Goal: Task Accomplishment & Management: Manage account settings

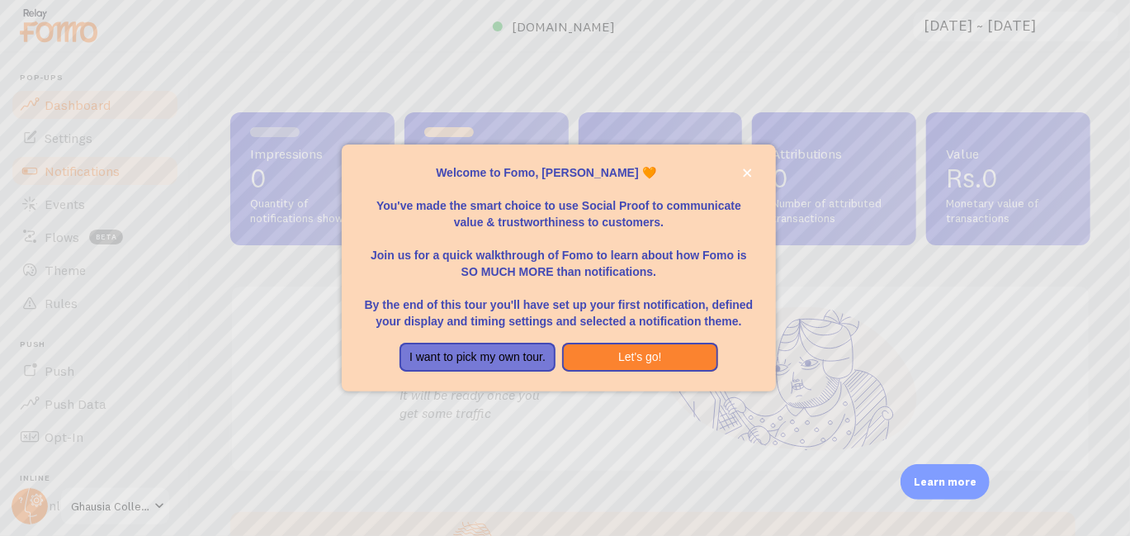
click at [88, 168] on div at bounding box center [565, 268] width 1130 height 536
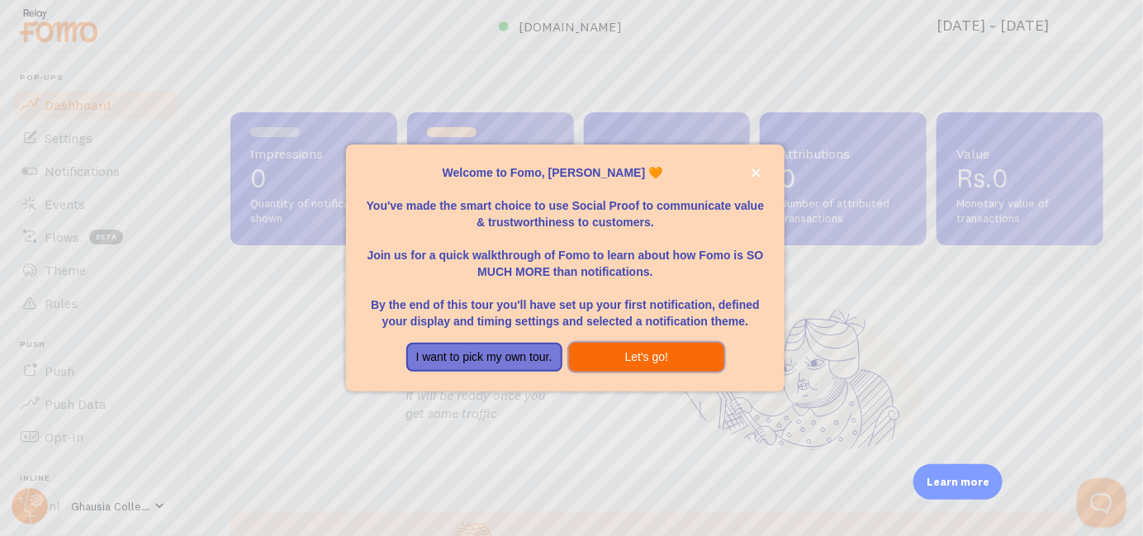
click at [630, 357] on button "Let's go!" at bounding box center [647, 358] width 156 height 30
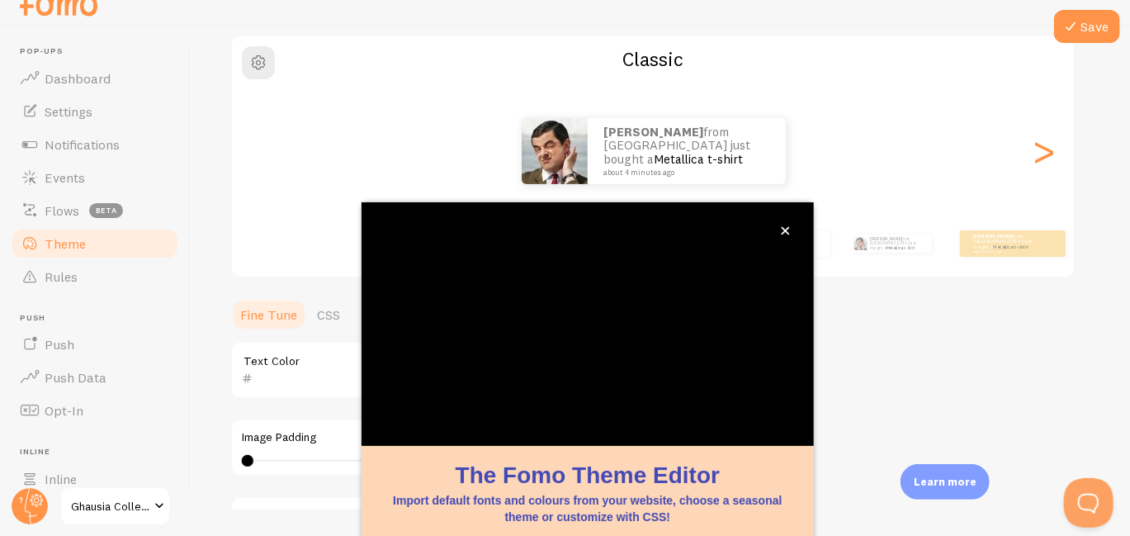
scroll to position [174, 0]
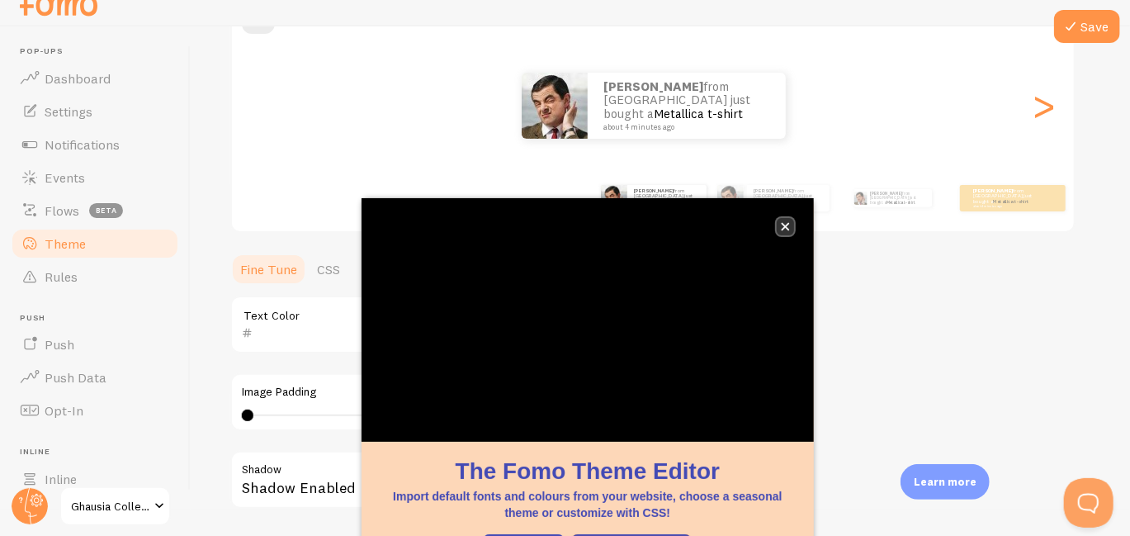
click at [791, 225] on button "close," at bounding box center [785, 226] width 17 height 17
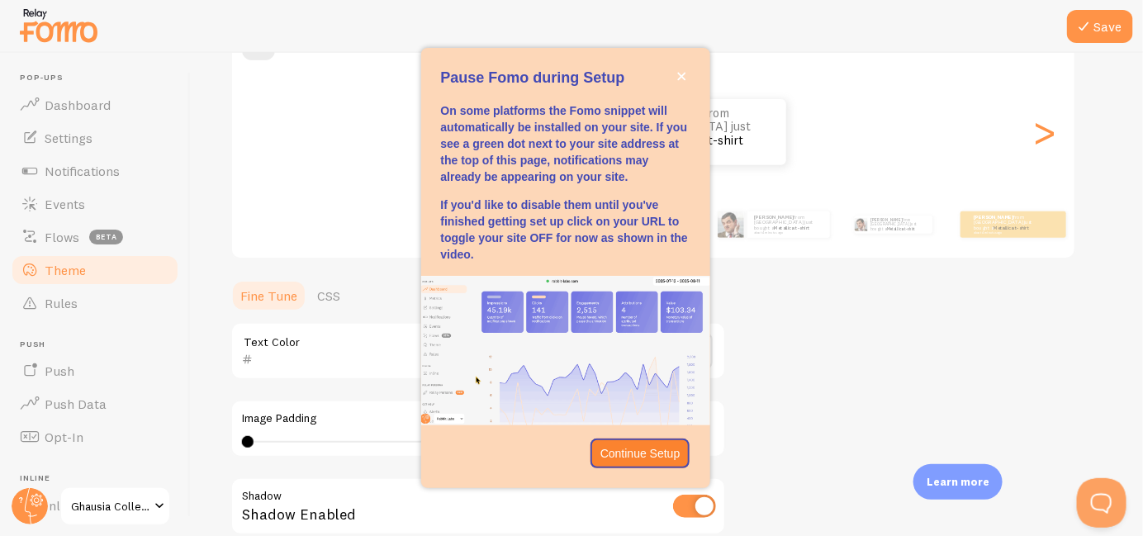
scroll to position [149, 0]
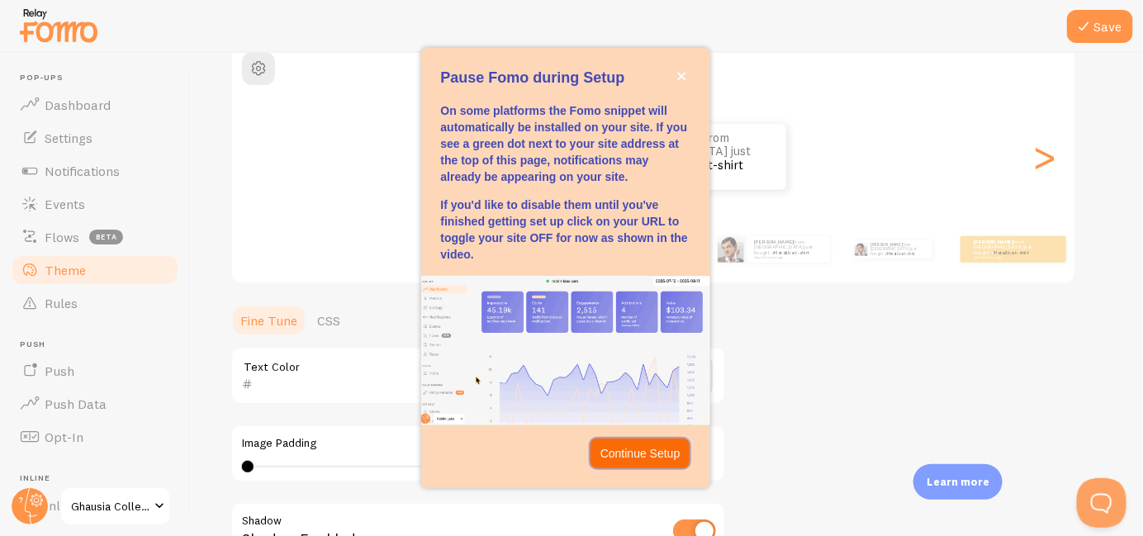
click at [640, 443] on button "Continue Setup" at bounding box center [640, 453] width 100 height 30
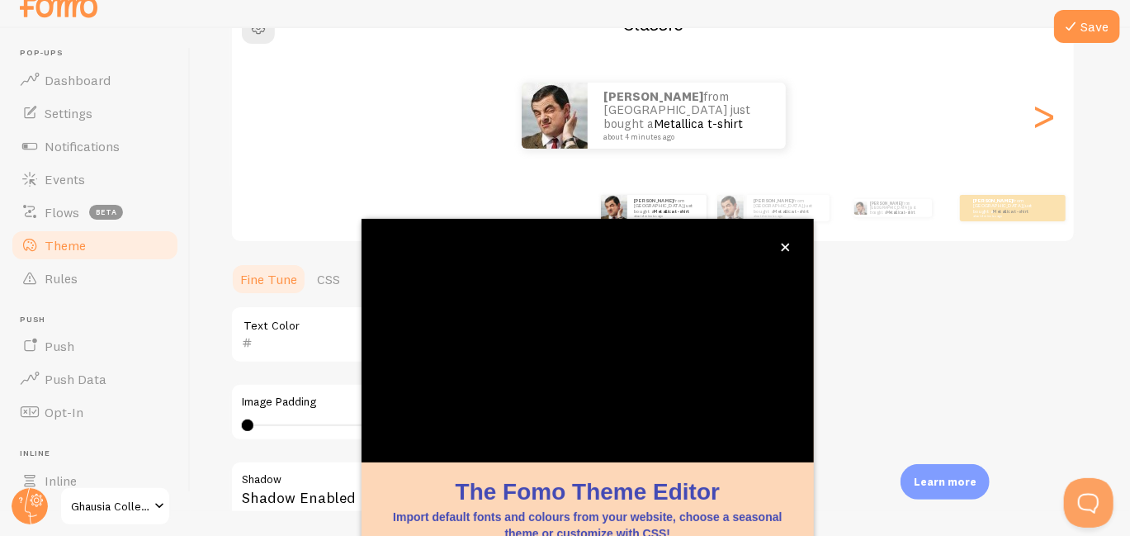
scroll to position [174, 0]
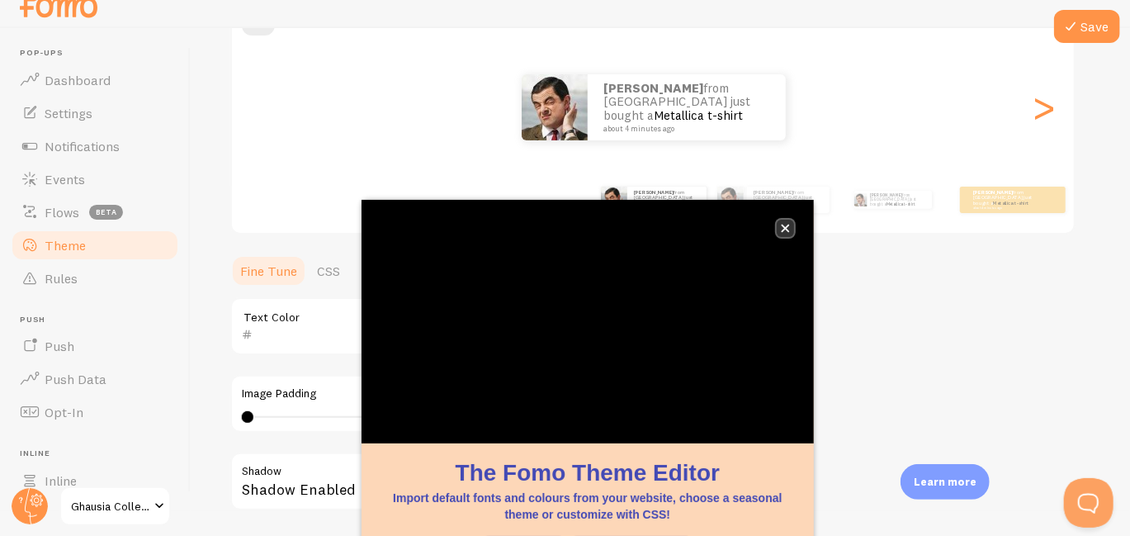
click at [778, 232] on button "close," at bounding box center [785, 228] width 17 height 17
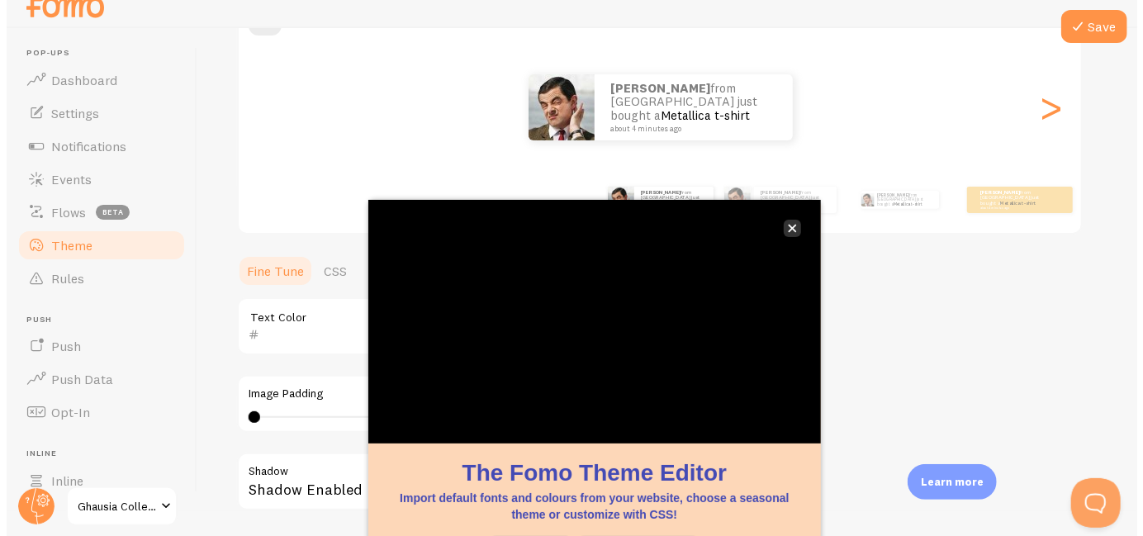
scroll to position [0, 0]
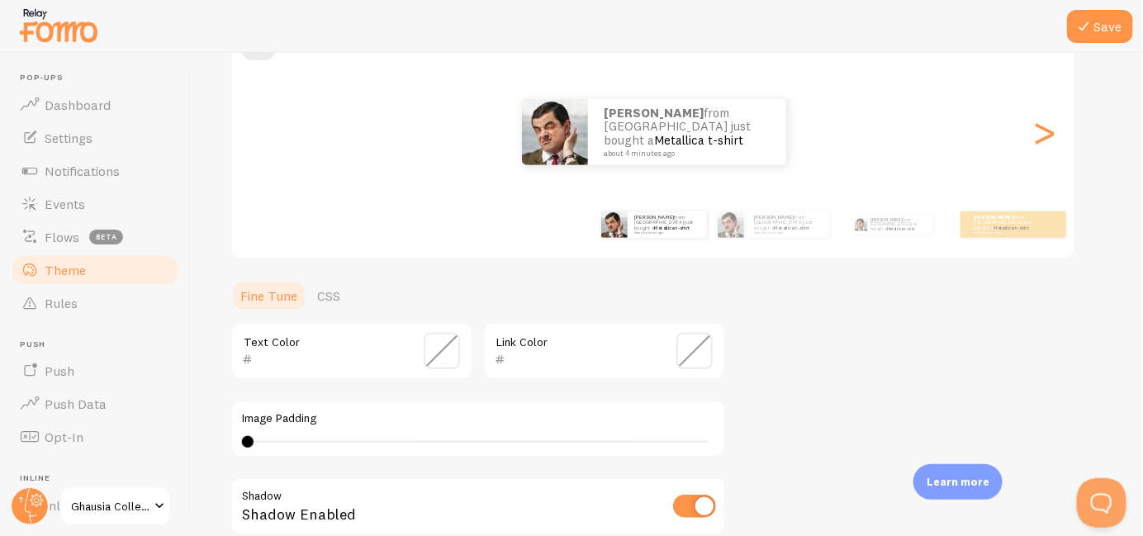
click at [683, 357] on span at bounding box center [694, 351] width 36 height 36
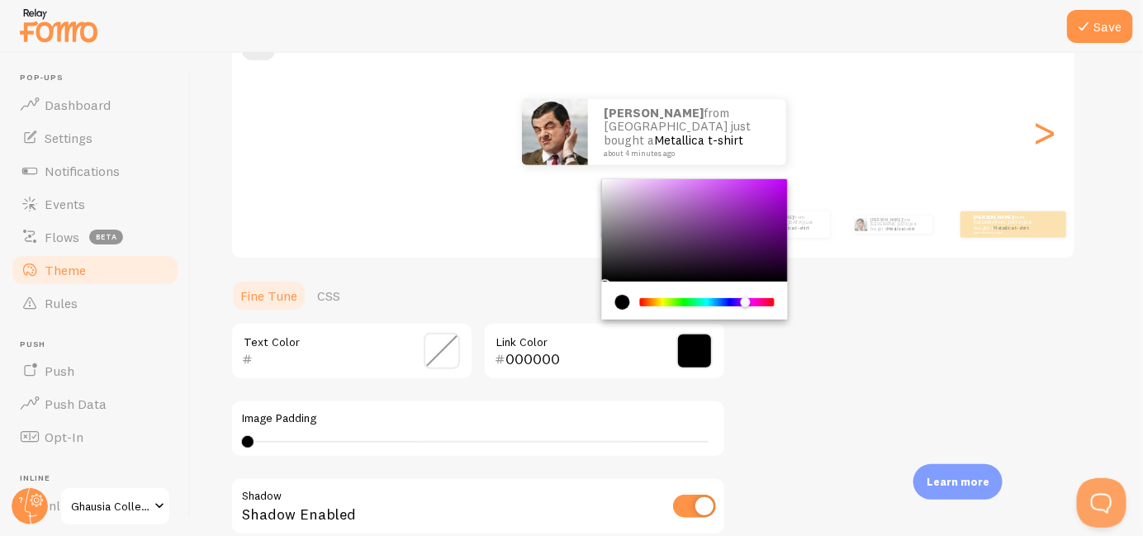
drag, startPoint x: 731, startPoint y: 301, endPoint x: 746, endPoint y: 301, distance: 15.7
click at [746, 301] on div "Chrome color picker" at bounding box center [707, 302] width 131 height 8
click at [770, 232] on div "Chrome color picker" at bounding box center [695, 230] width 186 height 102
click at [778, 218] on div "Chrome color picker" at bounding box center [695, 230] width 186 height 102
type input "500562"
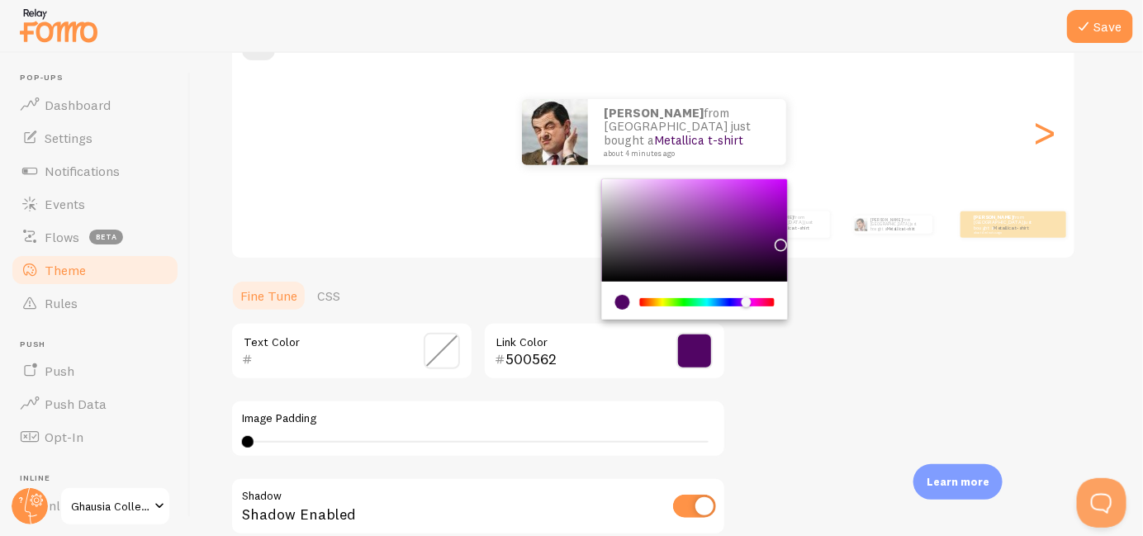
drag, startPoint x: 778, startPoint y: 218, endPoint x: 778, endPoint y: 241, distance: 23.1
click at [778, 241] on div "Chrome color picker" at bounding box center [781, 245] width 10 height 10
click at [845, 301] on div "Theme Choose a theme for your notifications Classic [PERSON_NAME] from [GEOGRAP…" at bounding box center [666, 310] width 873 height 784
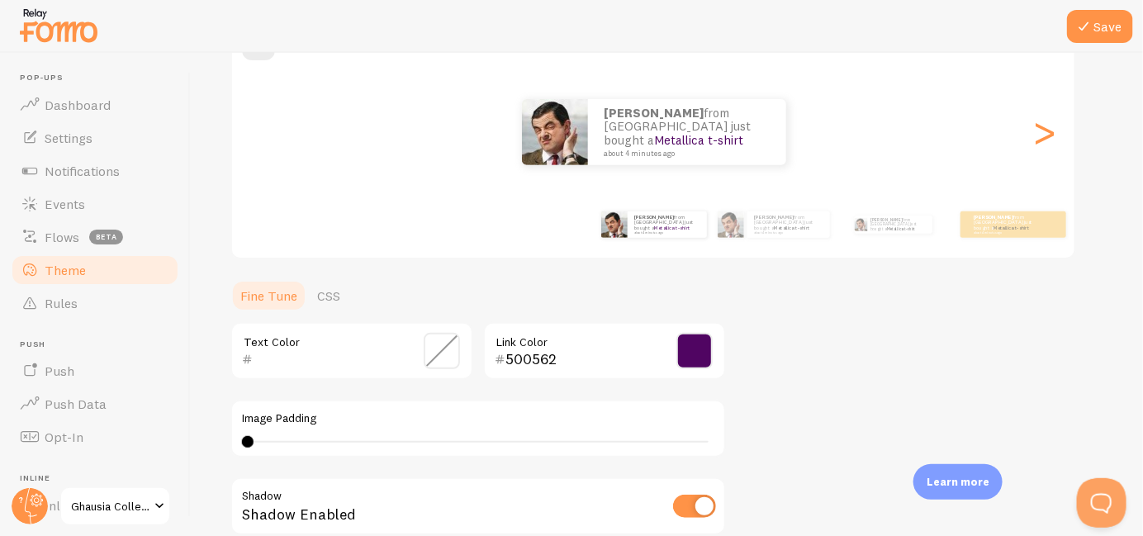
scroll to position [176, 0]
drag, startPoint x: 251, startPoint y: 441, endPoint x: 277, endPoint y: 437, distance: 26.7
click at [277, 437] on div at bounding box center [278, 440] width 12 height 12
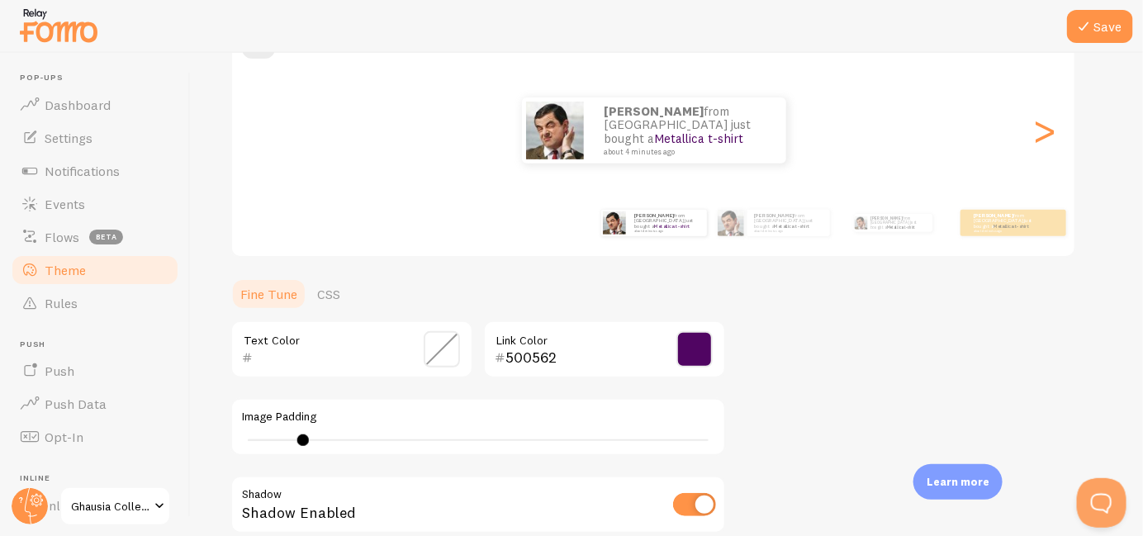
type input "4"
drag, startPoint x: 282, startPoint y: 436, endPoint x: 381, endPoint y: 446, distance: 99.6
click at [294, 435] on div at bounding box center [295, 440] width 12 height 12
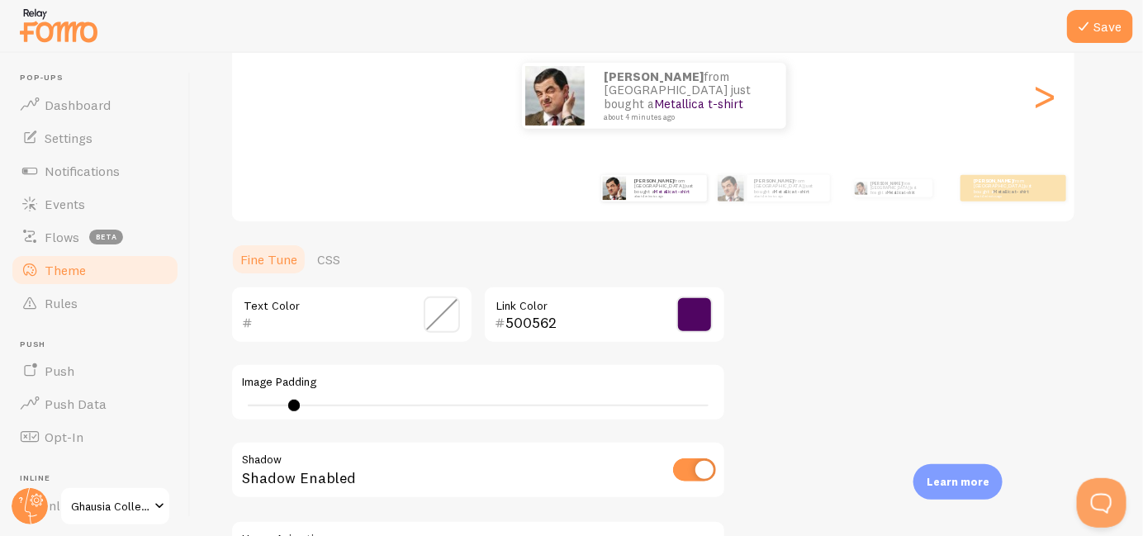
click at [684, 460] on input "checkbox" at bounding box center [694, 469] width 43 height 23
checkbox input "true"
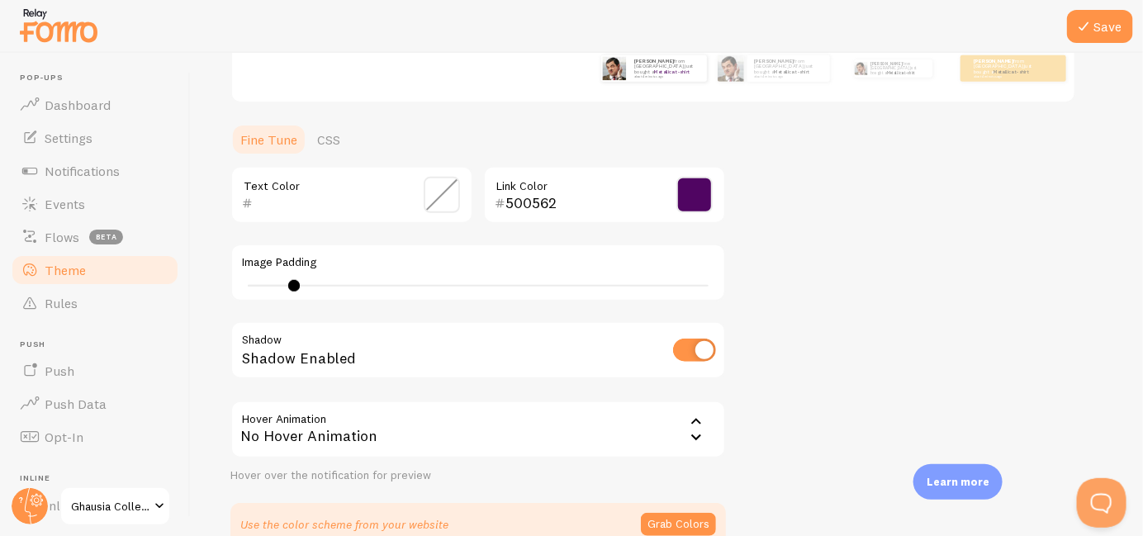
scroll to position [371, 0]
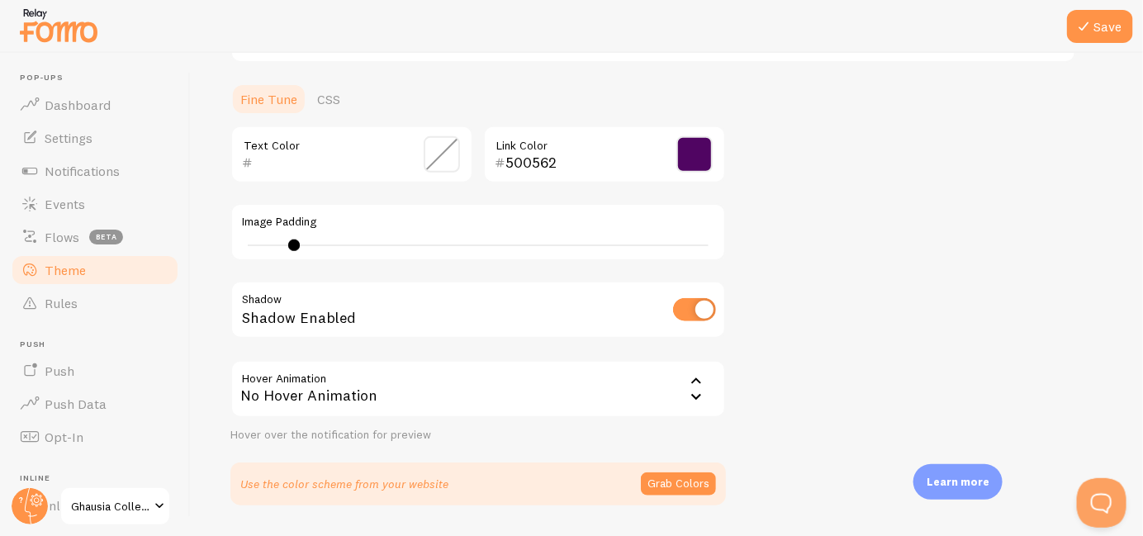
click at [598, 392] on div "No Hover Animation" at bounding box center [477, 389] width 495 height 58
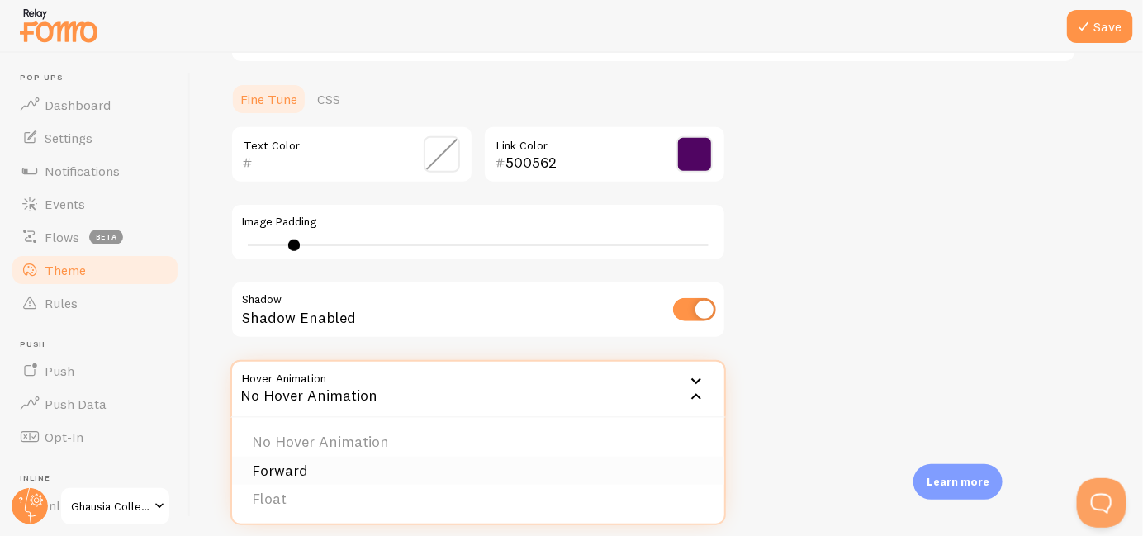
click at [369, 481] on li "Forward" at bounding box center [478, 471] width 492 height 29
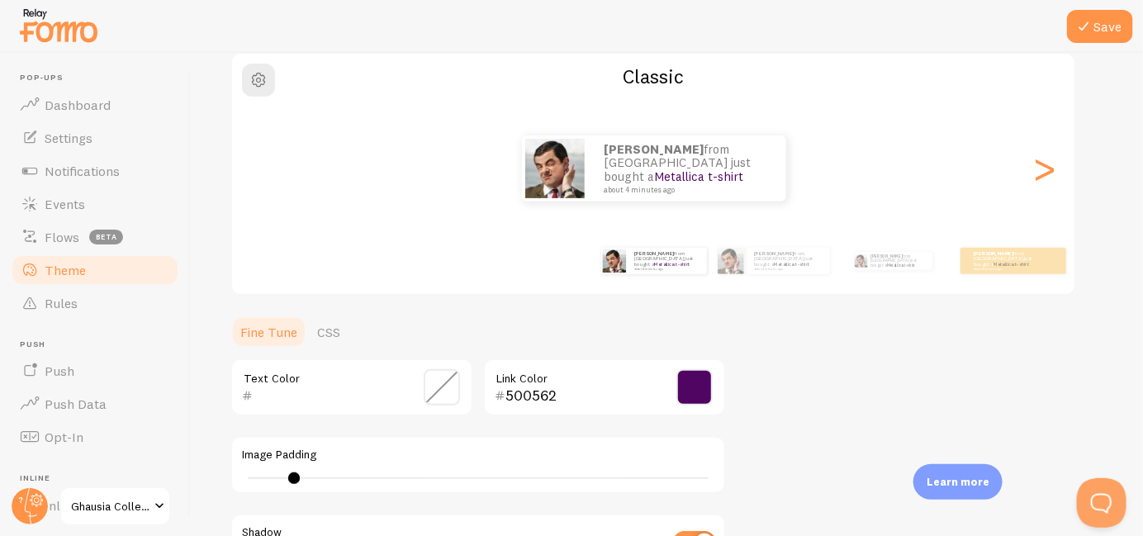
scroll to position [138, 0]
click at [1060, 167] on div "[PERSON_NAME] from [GEOGRAPHIC_DATA] just bought a Metallica t-shirt about 4 mi…" at bounding box center [653, 168] width 843 height 66
click at [1047, 173] on div ">" at bounding box center [1045, 168] width 20 height 119
type input "0"
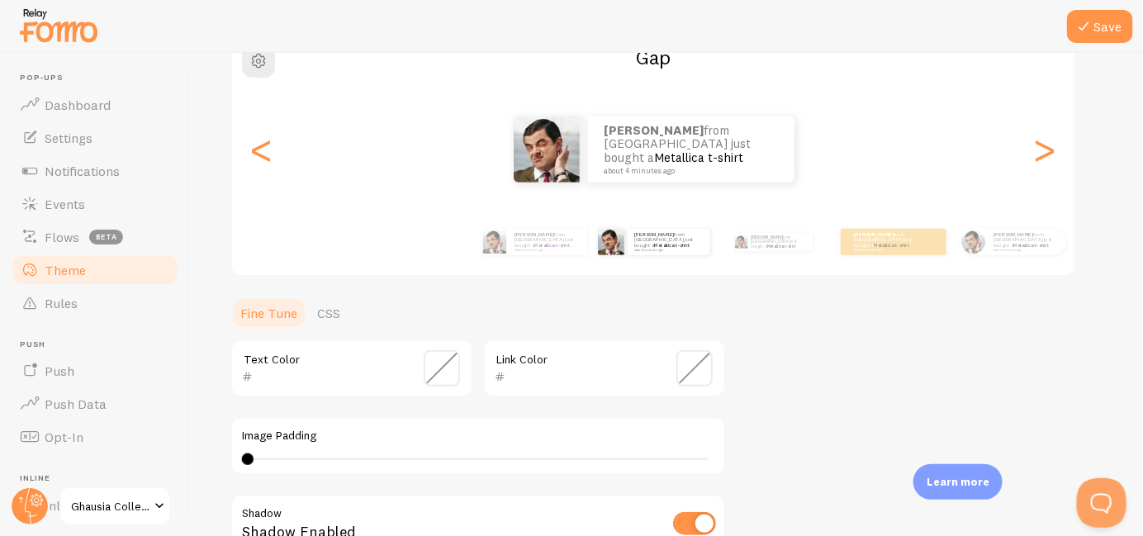
scroll to position [104, 0]
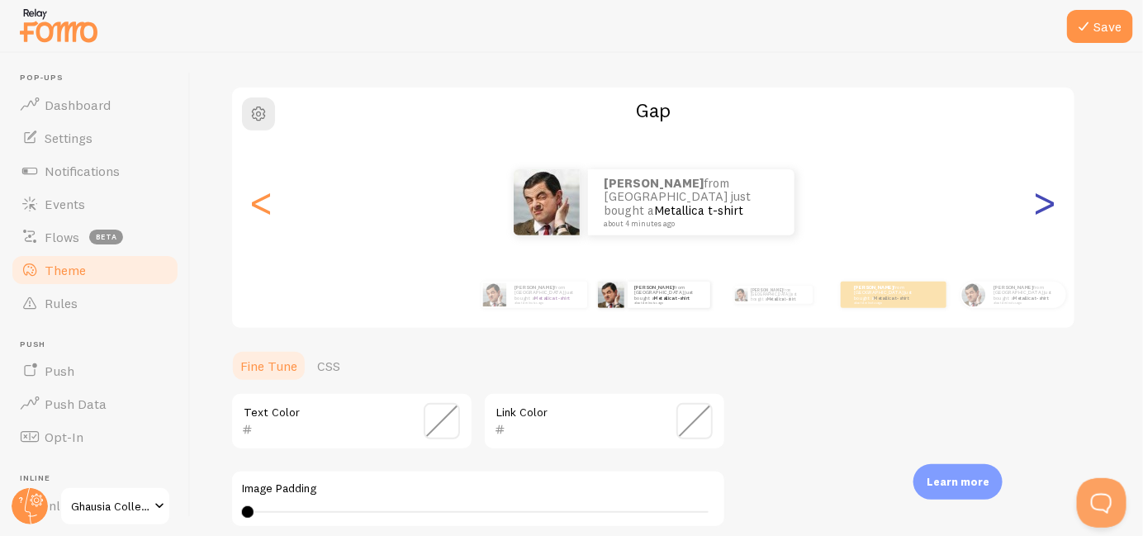
click at [1038, 205] on div ">" at bounding box center [1045, 202] width 20 height 119
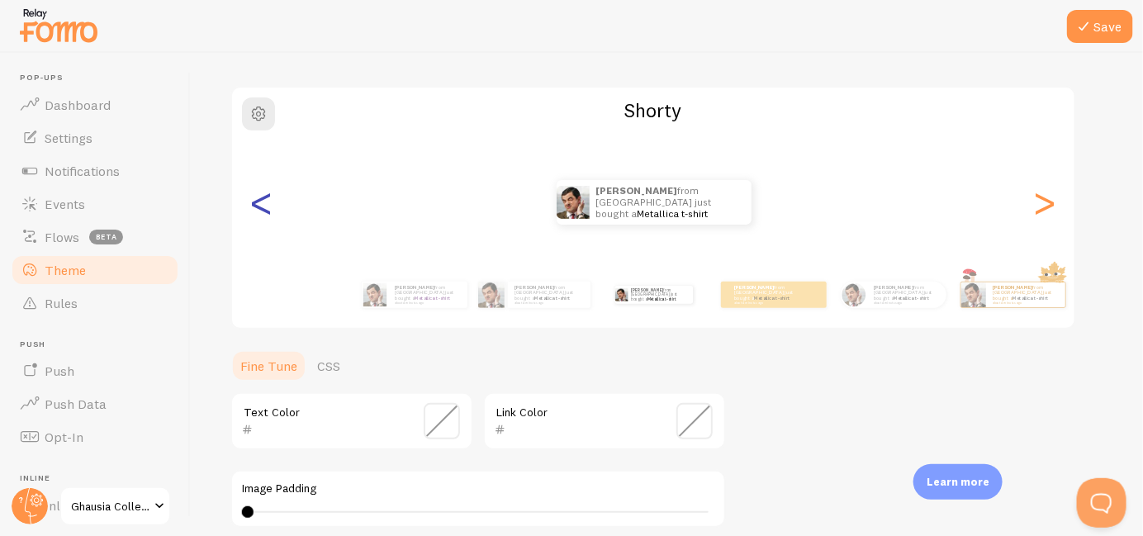
click at [252, 209] on div "<" at bounding box center [262, 202] width 20 height 119
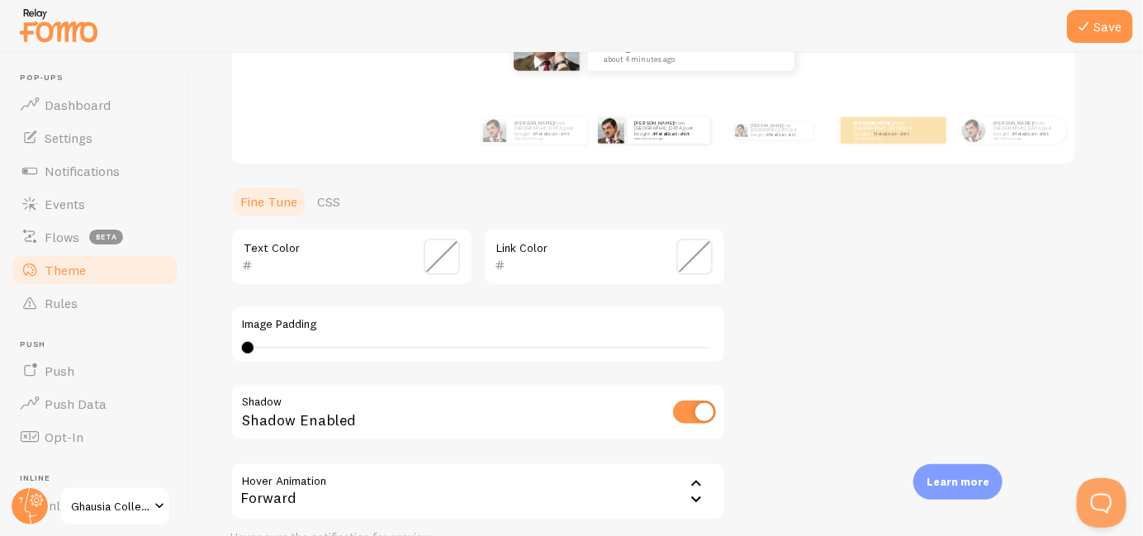
scroll to position [270, 0]
click at [698, 259] on span at bounding box center [694, 255] width 36 height 36
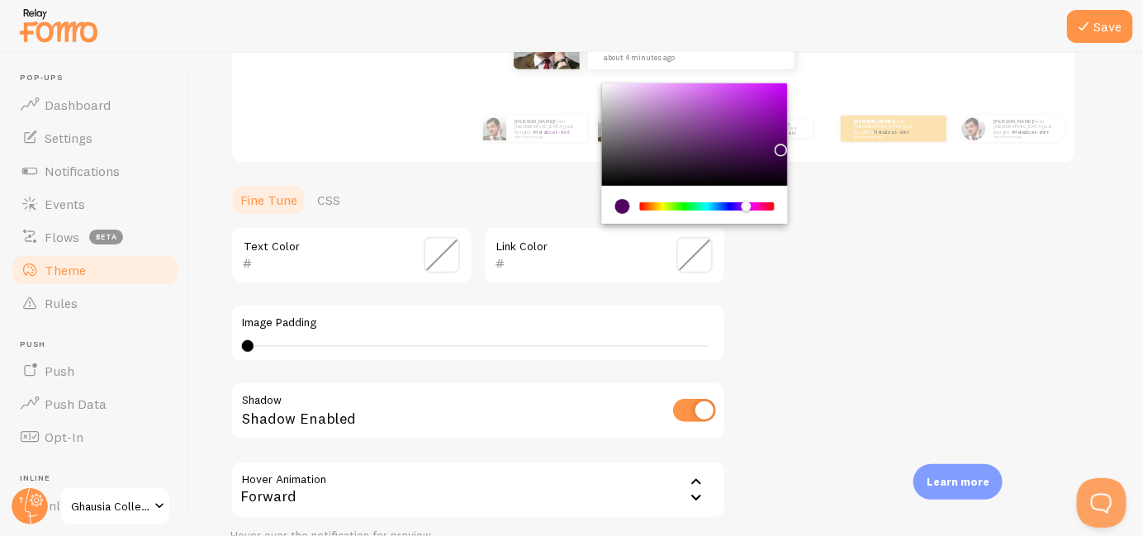
click at [778, 149] on div "Chrome color picker" at bounding box center [781, 150] width 10 height 10
type input "49055A"
click at [811, 291] on div "Theme Choose a theme for your notifications Gap [PERSON_NAME] from [GEOGRAPHIC_…" at bounding box center [666, 214] width 873 height 784
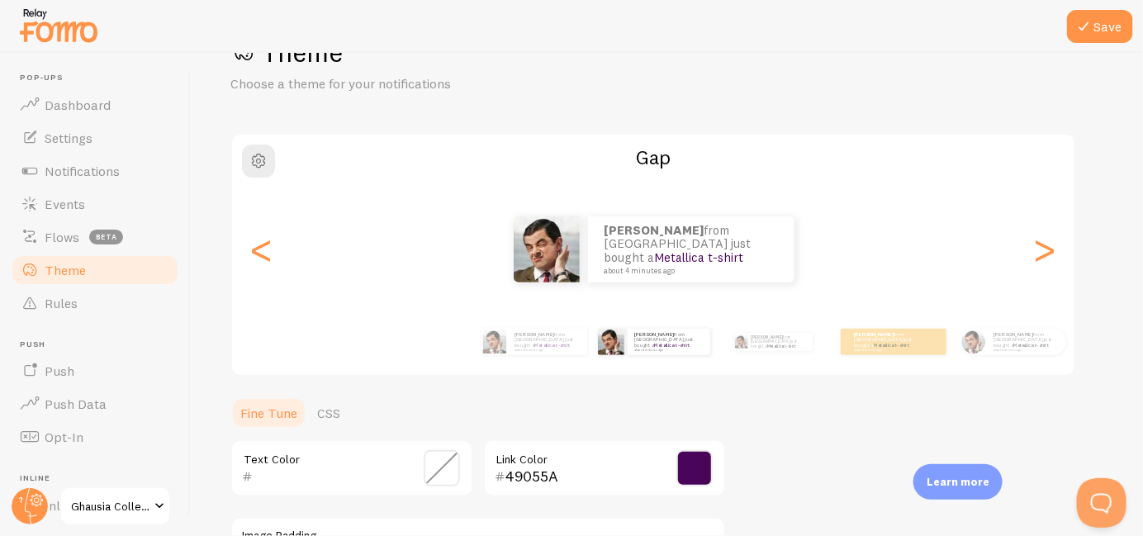
scroll to position [178, 0]
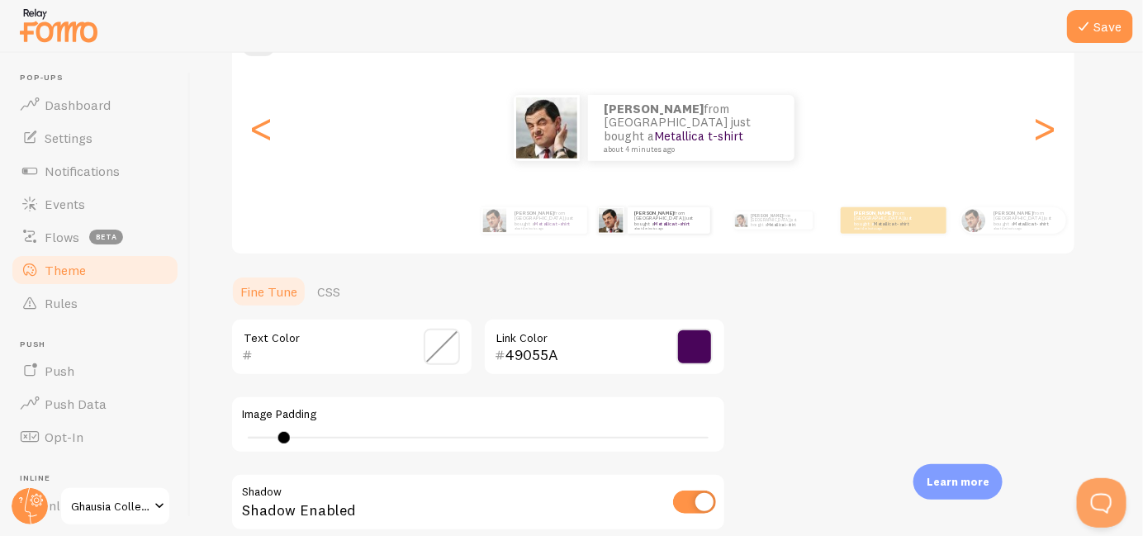
type input "0"
drag, startPoint x: 252, startPoint y: 435, endPoint x: 211, endPoint y: 436, distance: 41.3
click at [211, 436] on div "Save Theme Choose a theme for your notifications Gap [PERSON_NAME] from [GEOGRA…" at bounding box center [667, 294] width 952 height 483
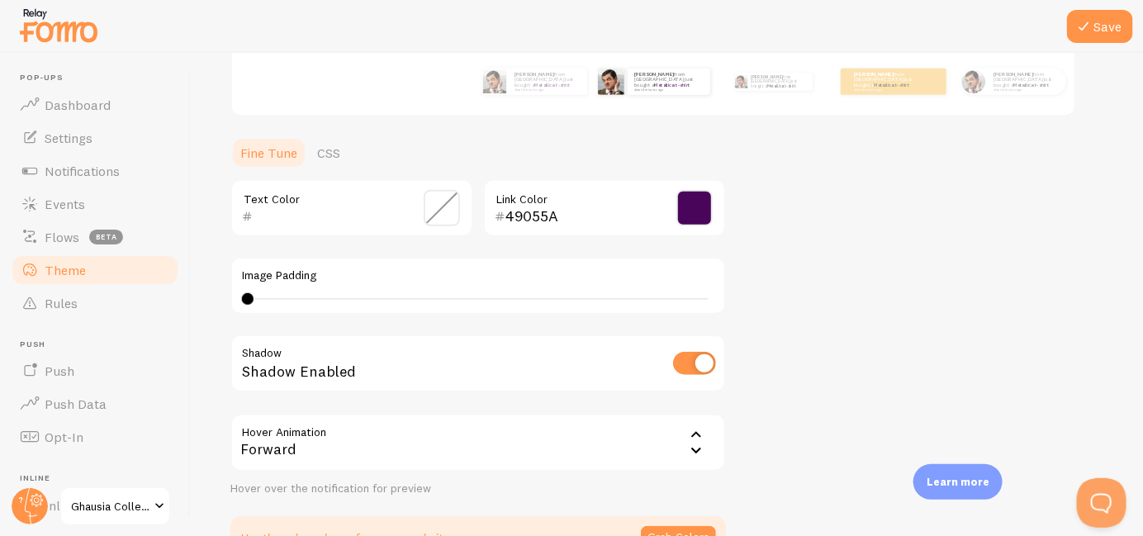
scroll to position [376, 0]
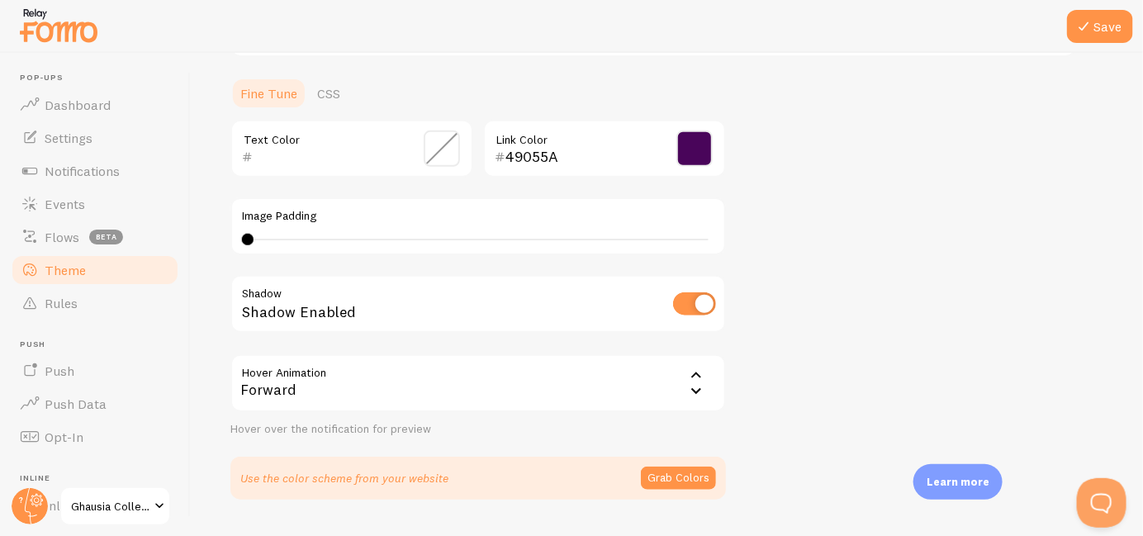
click at [468, 376] on div "Forward" at bounding box center [477, 383] width 495 height 58
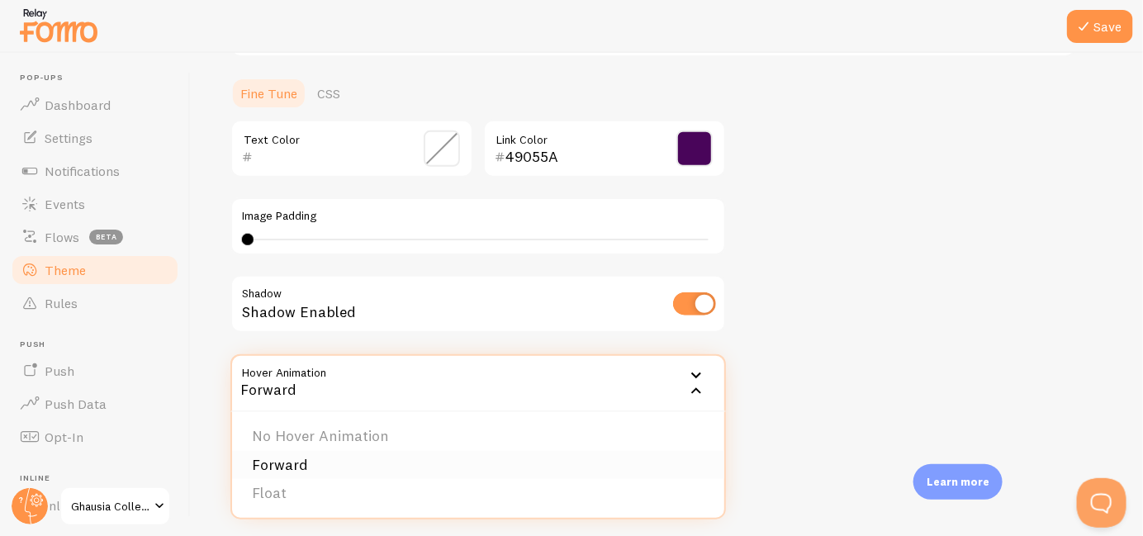
click at [384, 457] on li "Forward" at bounding box center [478, 465] width 492 height 29
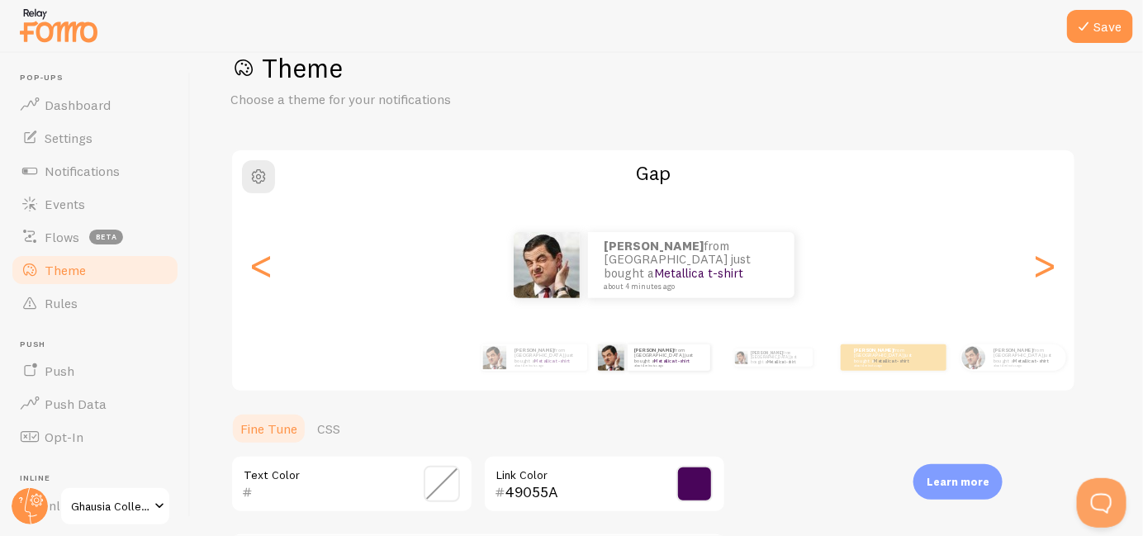
scroll to position [42, 0]
click at [1107, 18] on button "Save" at bounding box center [1100, 26] width 66 height 33
click at [250, 190] on button "button" at bounding box center [258, 175] width 33 height 33
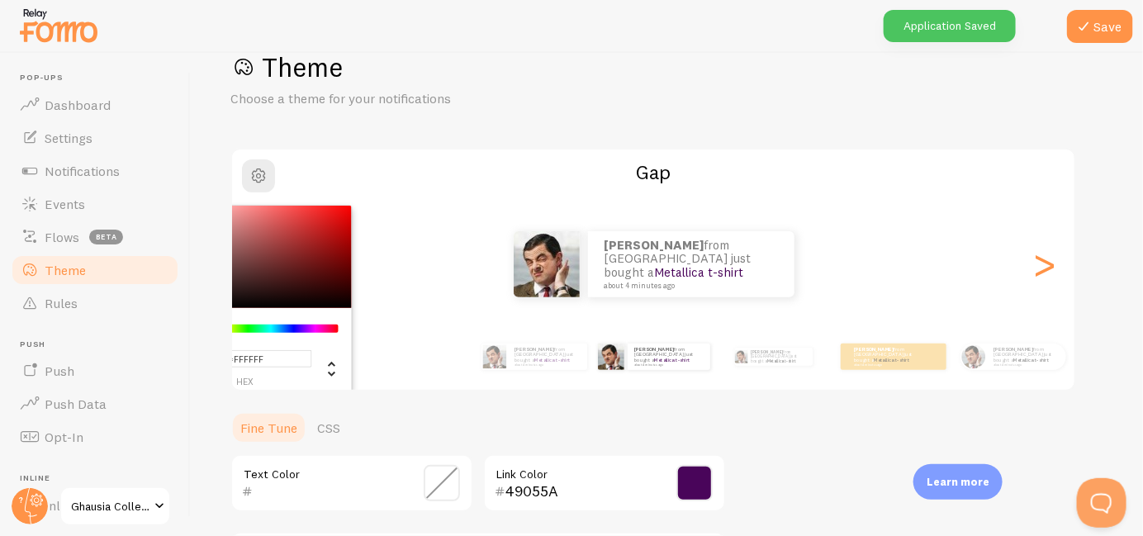
click at [272, 213] on div "Chrome color picker" at bounding box center [259, 257] width 186 height 102
type input "#EB6363"
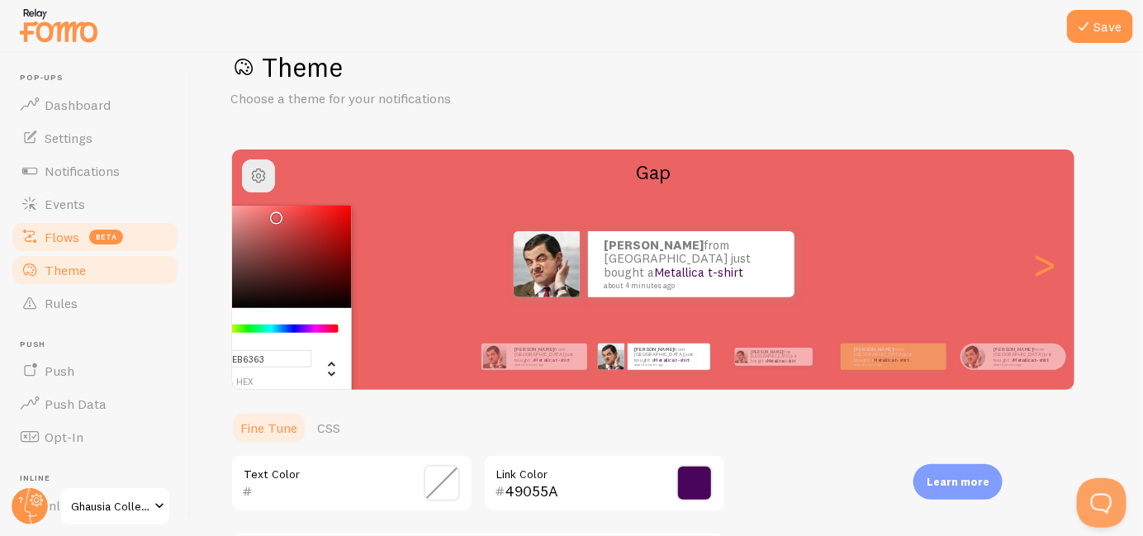
click at [61, 230] on span "Flows" at bounding box center [62, 237] width 35 height 17
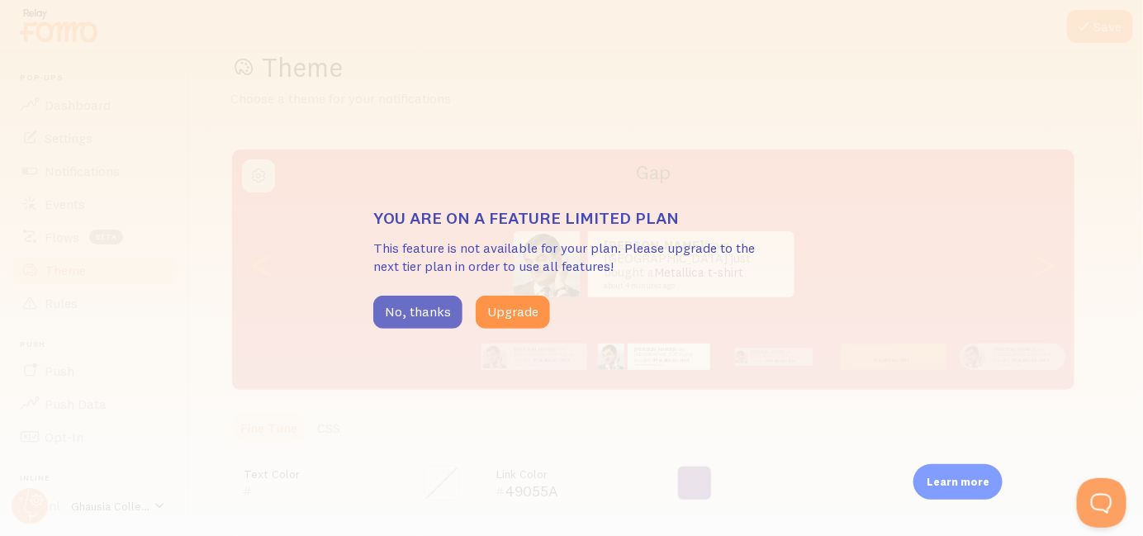
click at [442, 313] on button "No, thanks" at bounding box center [417, 312] width 89 height 33
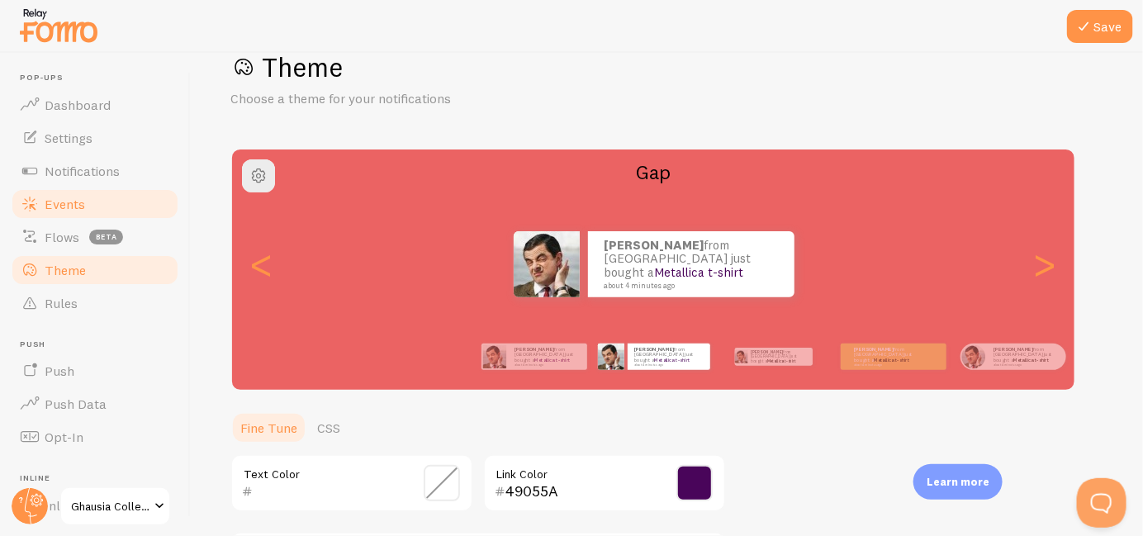
click at [72, 207] on span "Events" at bounding box center [65, 204] width 40 height 17
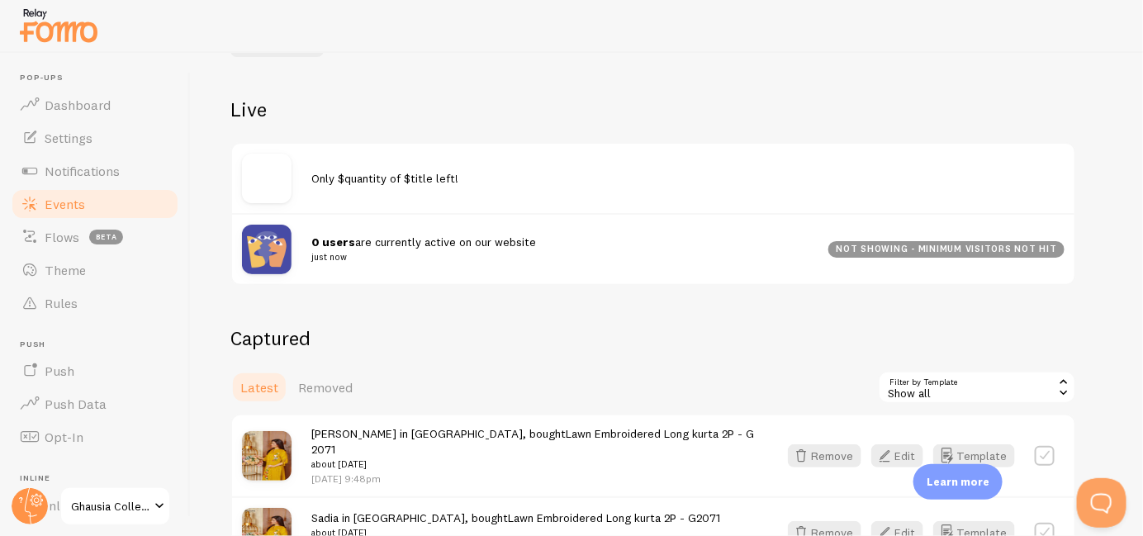
scroll to position [148, 0]
click at [89, 165] on span "Notifications" at bounding box center [82, 171] width 75 height 17
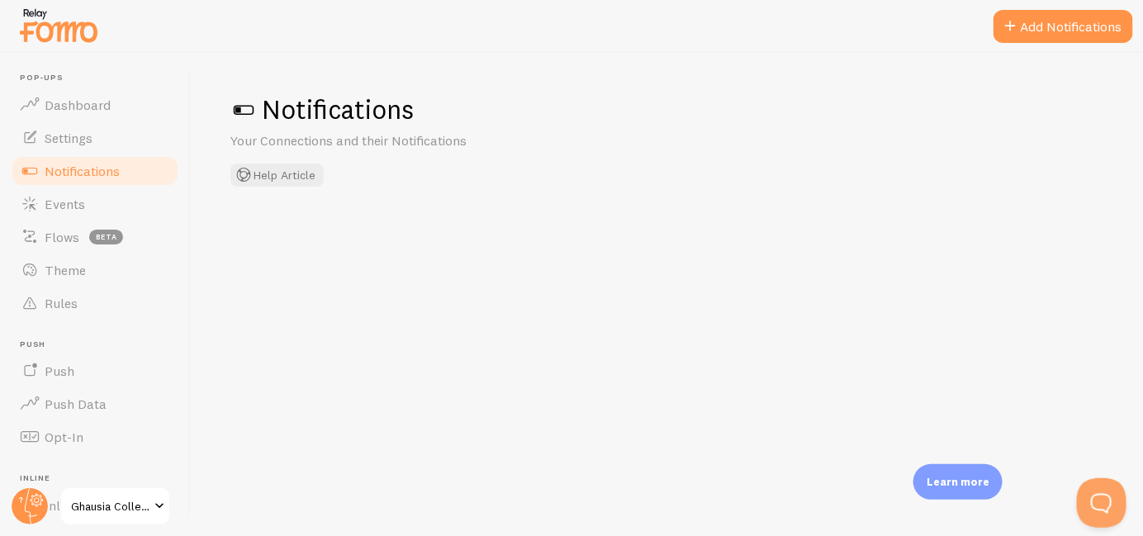
click at [239, 106] on span at bounding box center [243, 110] width 26 height 26
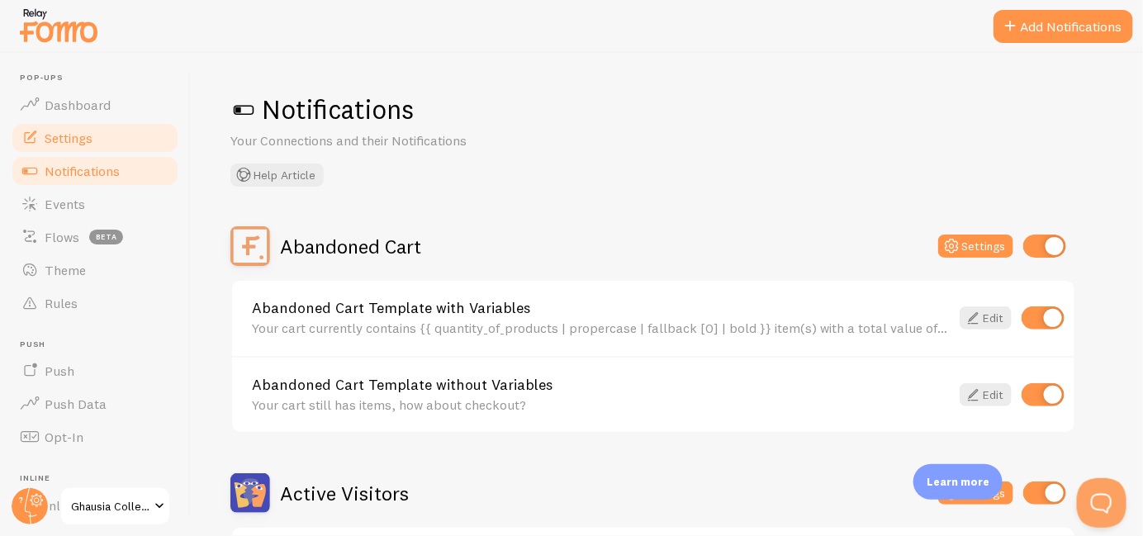
click at [96, 138] on link "Settings" at bounding box center [95, 137] width 170 height 33
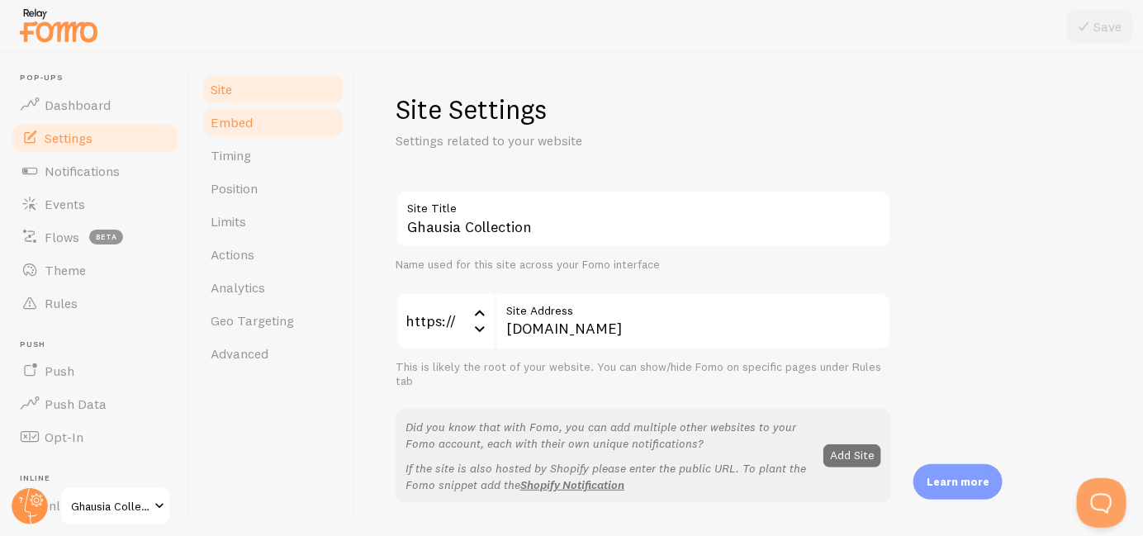
click at [255, 134] on link "Embed" at bounding box center [273, 122] width 144 height 33
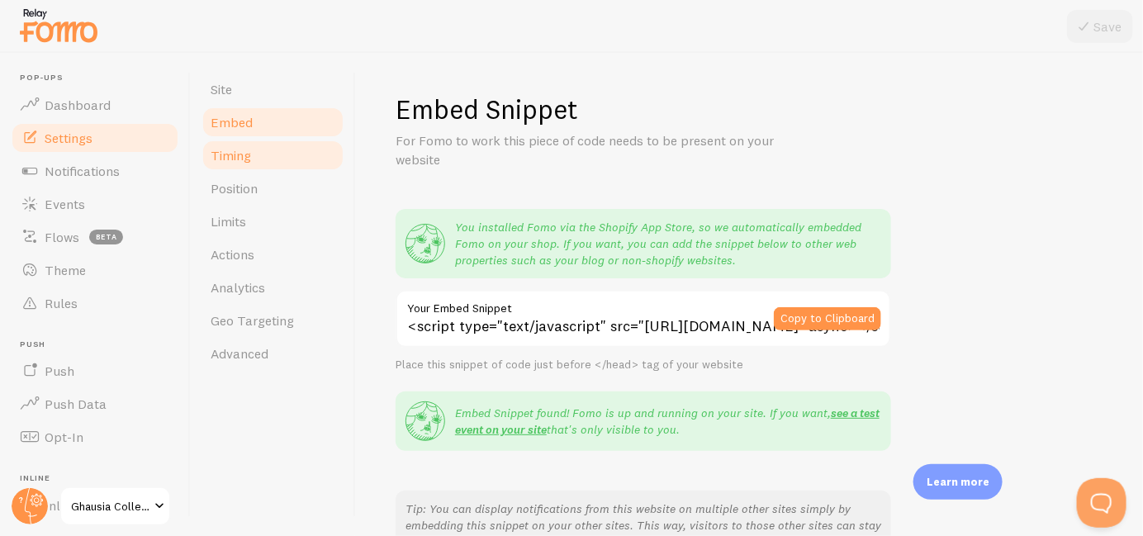
click at [257, 156] on link "Timing" at bounding box center [273, 155] width 144 height 33
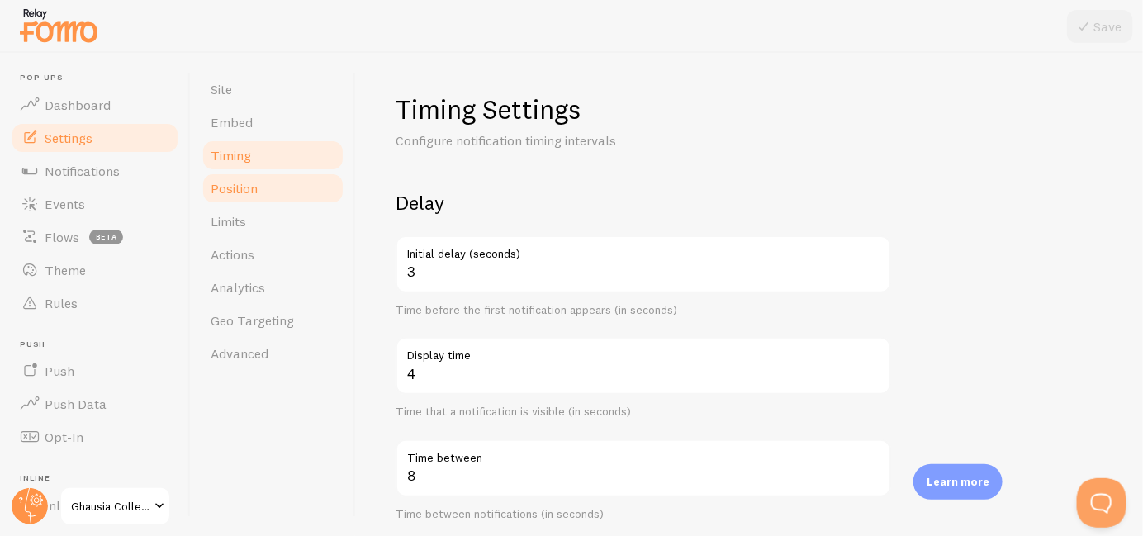
click at [255, 194] on span "Position" at bounding box center [234, 188] width 47 height 17
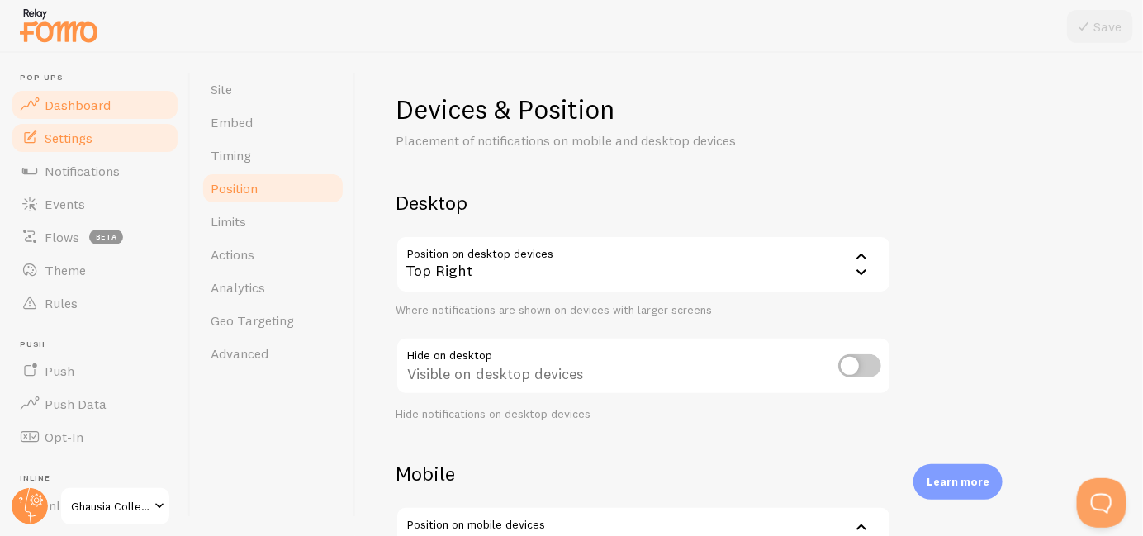
click at [109, 117] on link "Dashboard" at bounding box center [95, 104] width 170 height 33
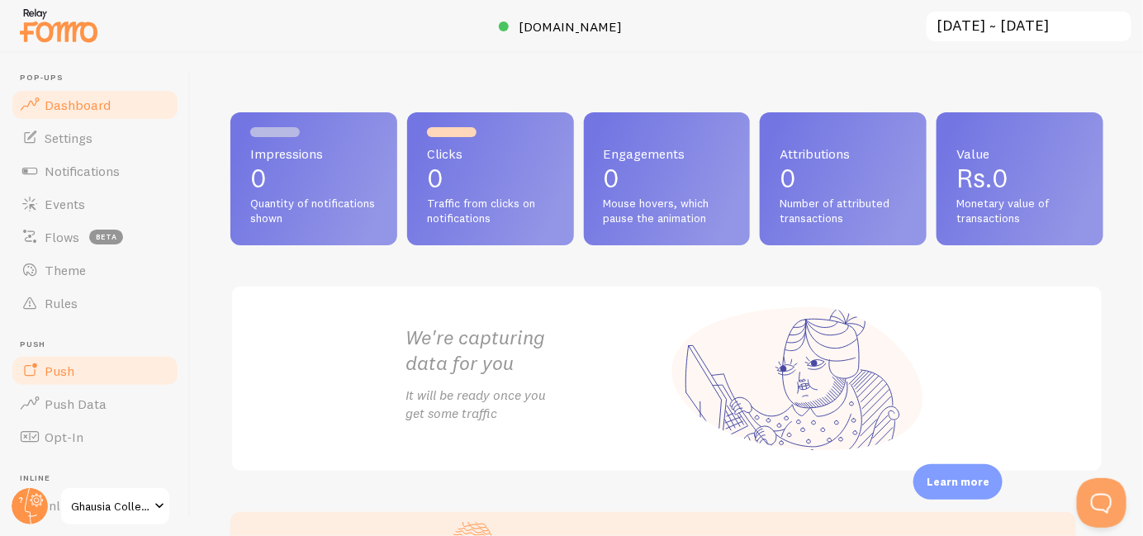
click at [112, 381] on link "Push" at bounding box center [95, 370] width 170 height 33
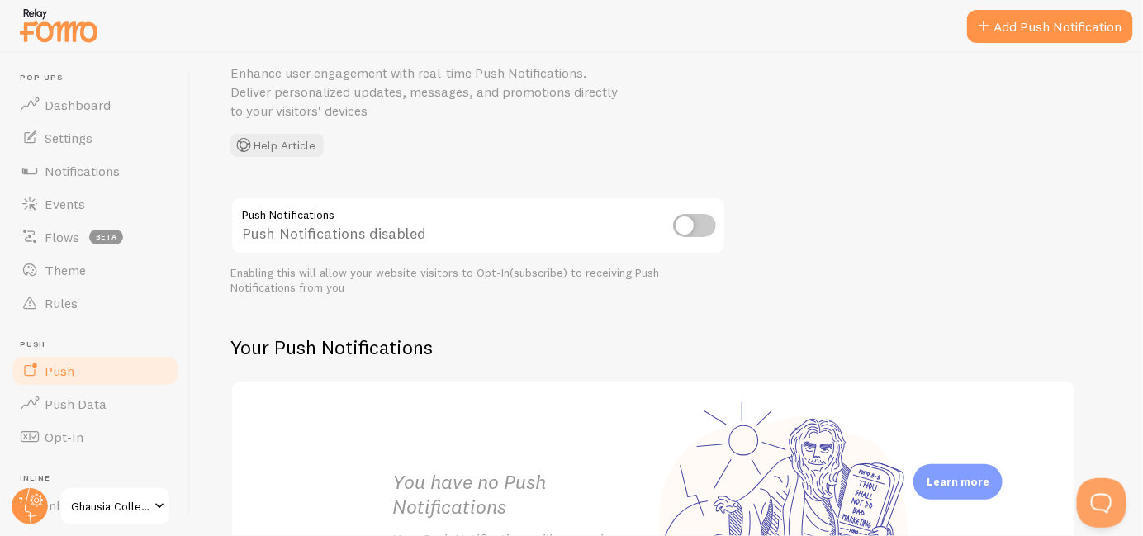
scroll to position [123, 0]
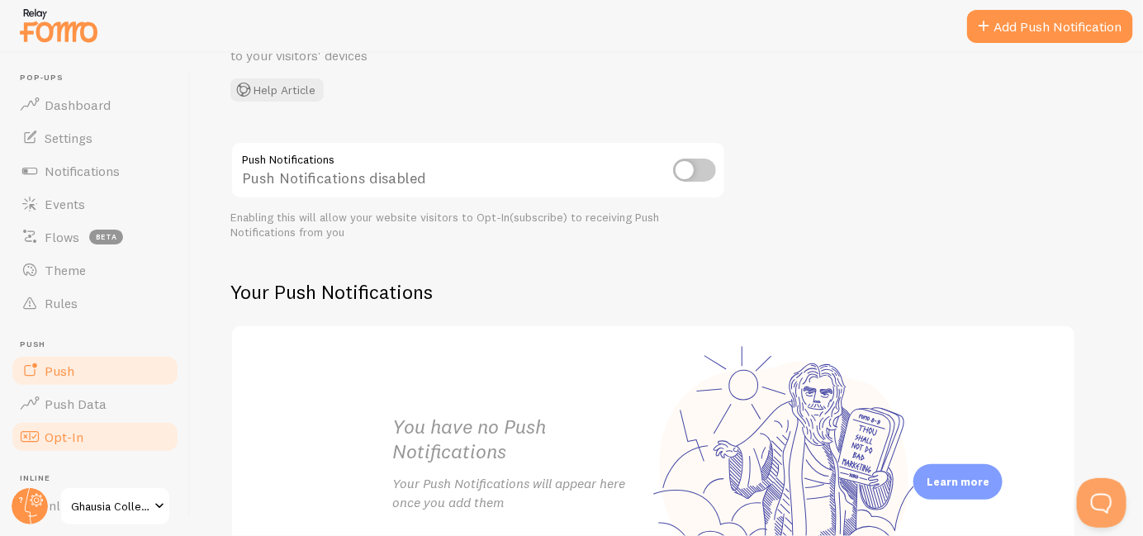
click at [97, 441] on link "Opt-In" at bounding box center [95, 436] width 170 height 33
